Goal: Task Accomplishment & Management: Manage account settings

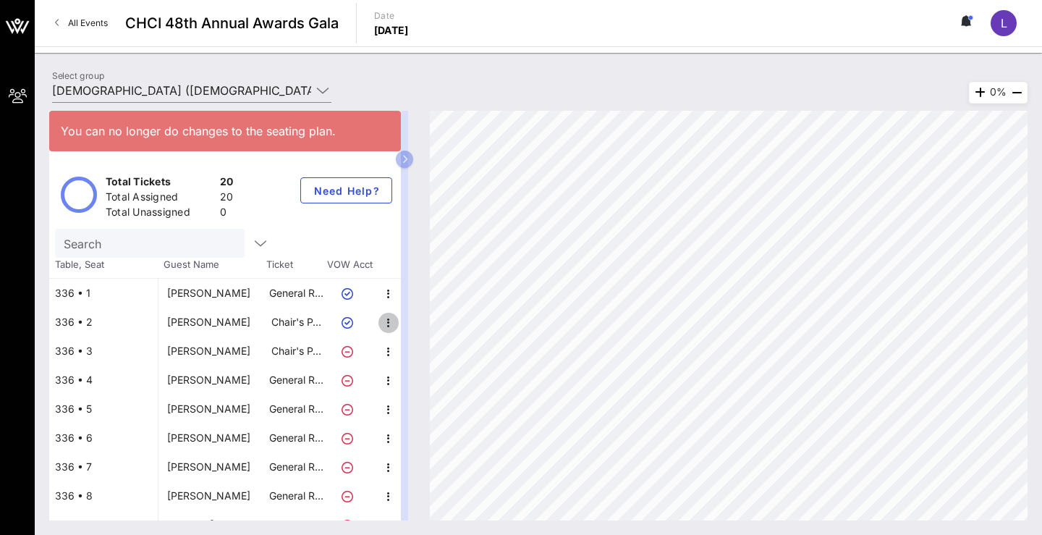
click at [387, 324] on icon "button" at bounding box center [388, 322] width 17 height 17
click at [423, 325] on div "Edit" at bounding box center [418, 327] width 17 height 12
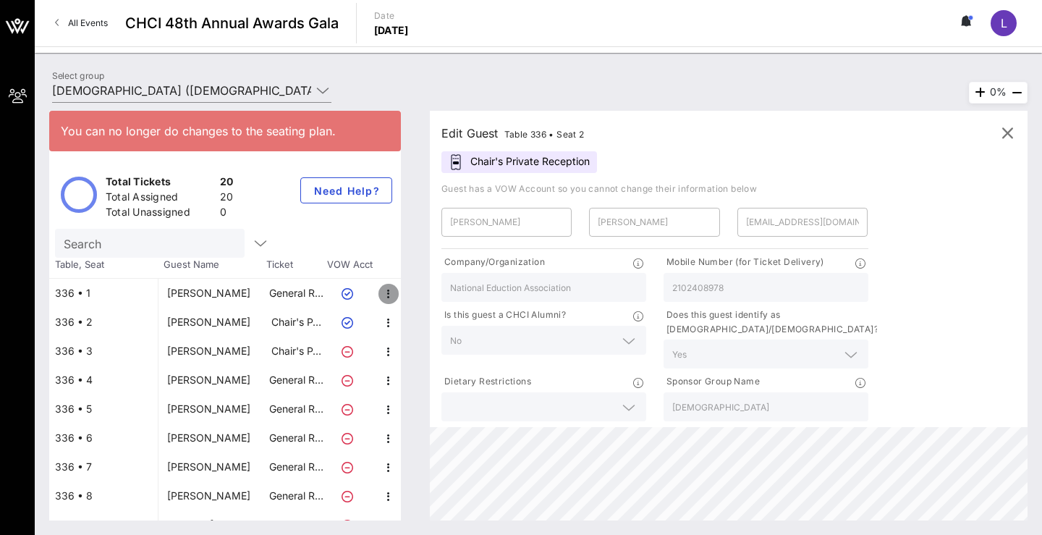
click at [384, 286] on icon "button" at bounding box center [388, 293] width 17 height 17
click at [406, 297] on div "Edit" at bounding box center [419, 298] width 40 height 29
type input "[PERSON_NAME]"
type input "[EMAIL_ADDRESS][DOMAIN_NAME]"
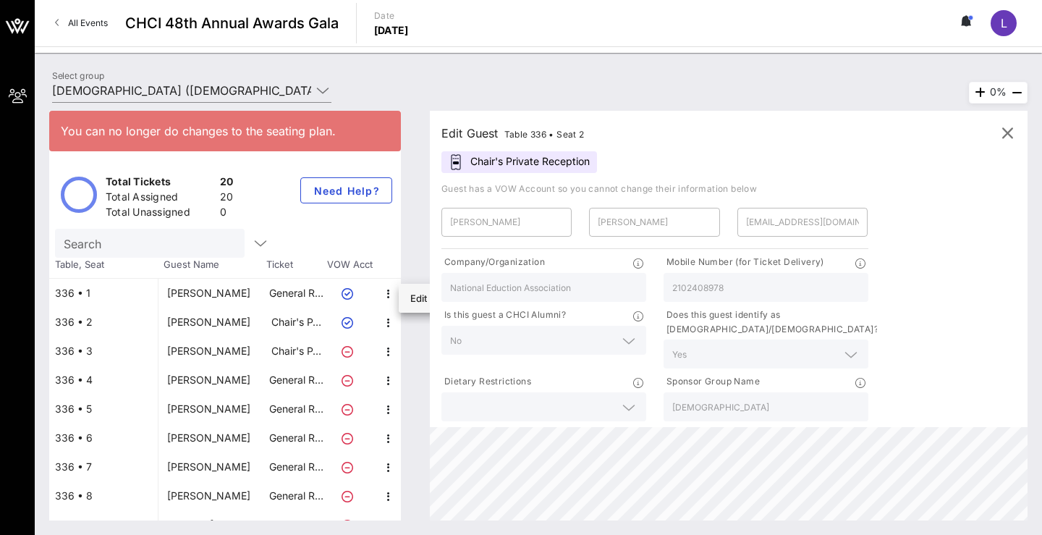
type input "[DEMOGRAPHIC_DATA]"
type input "2024123420"
click at [387, 325] on icon "button" at bounding box center [388, 322] width 17 height 17
click at [413, 329] on div "Edit" at bounding box center [418, 327] width 17 height 12
type input "[PERSON_NAME]"
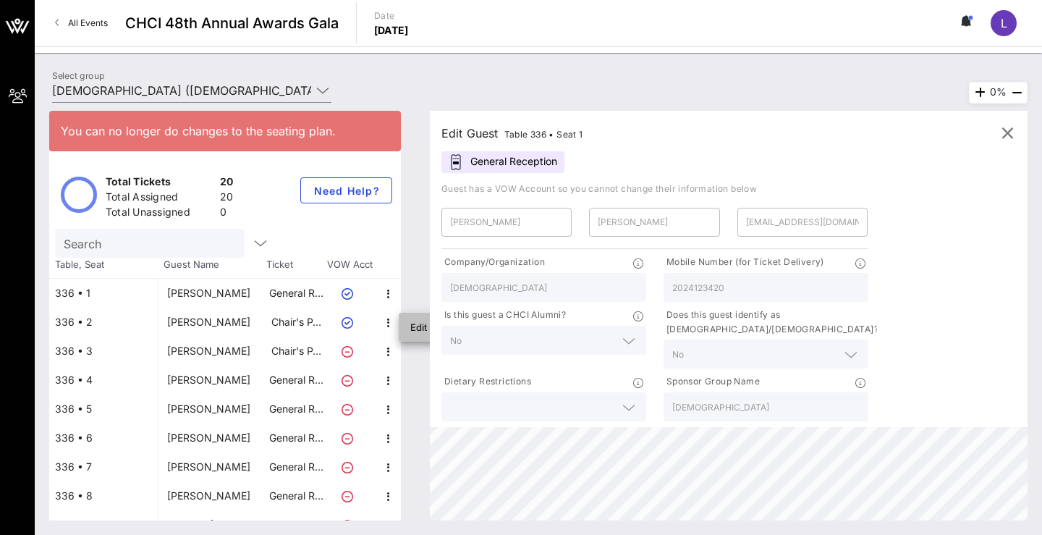
type input "[PERSON_NAME]"
type input "[EMAIL_ADDRESS][DOMAIN_NAME]"
type input "National Eduction Association"
type input "2102408978"
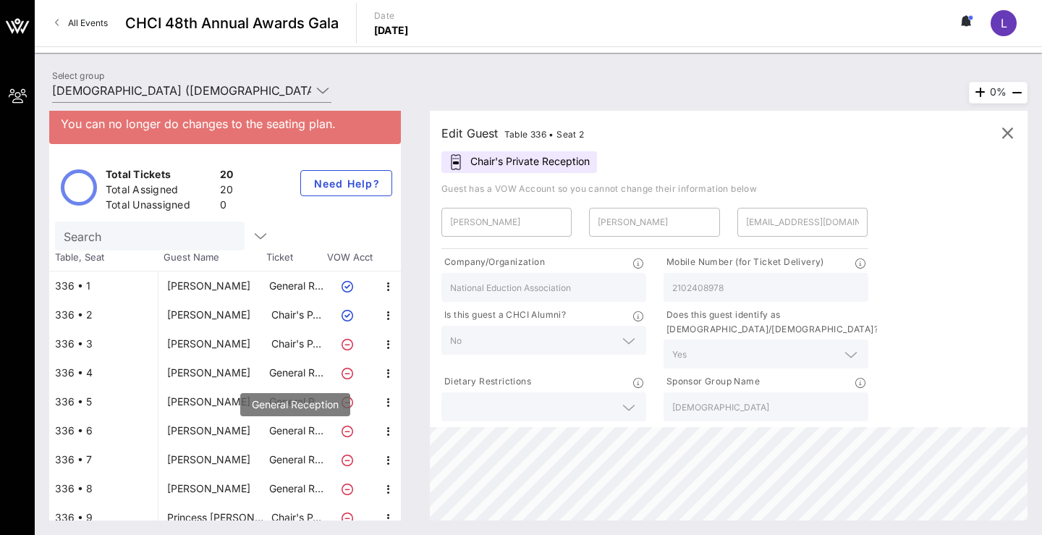
scroll to position [12, 0]
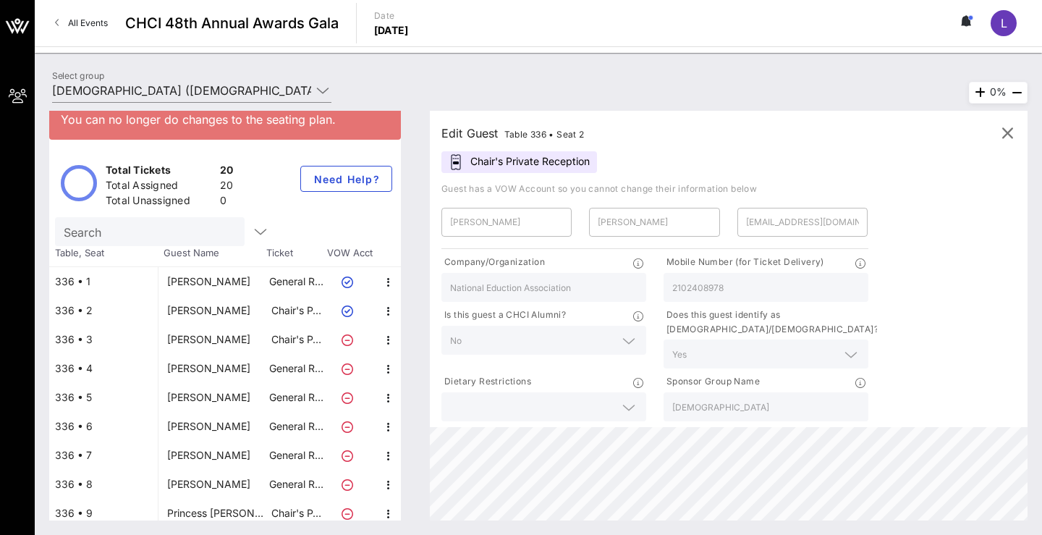
click at [347, 307] on icon at bounding box center [348, 311] width 12 height 12
click at [384, 304] on icon "button" at bounding box center [388, 311] width 17 height 17
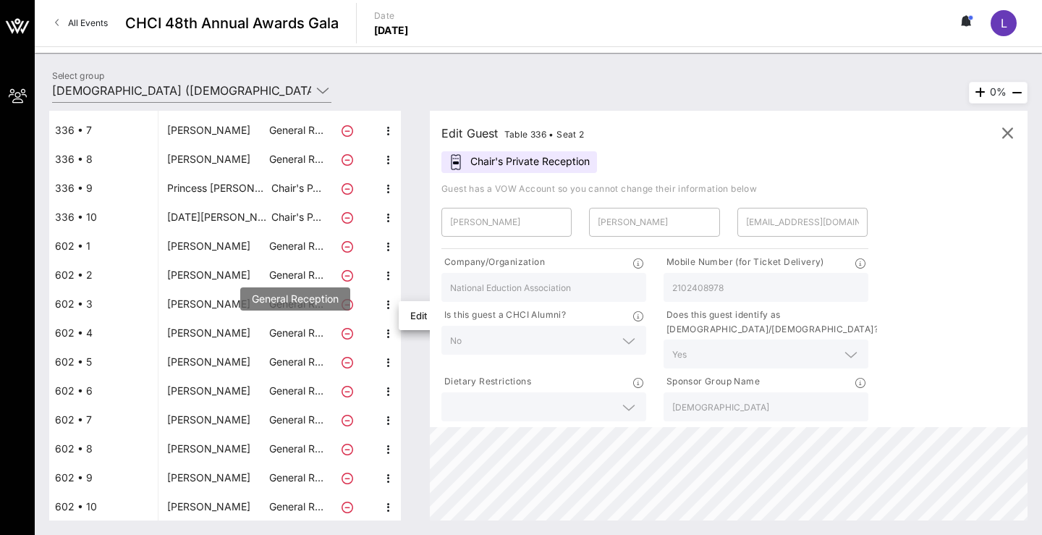
scroll to position [0, 0]
